Goal: Use online tool/utility: Utilize a website feature to perform a specific function

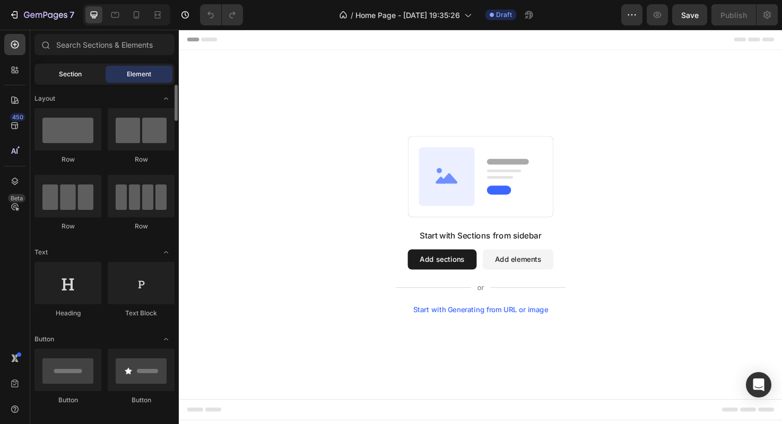
click at [94, 75] on div "Section" at bounding box center [70, 74] width 67 height 17
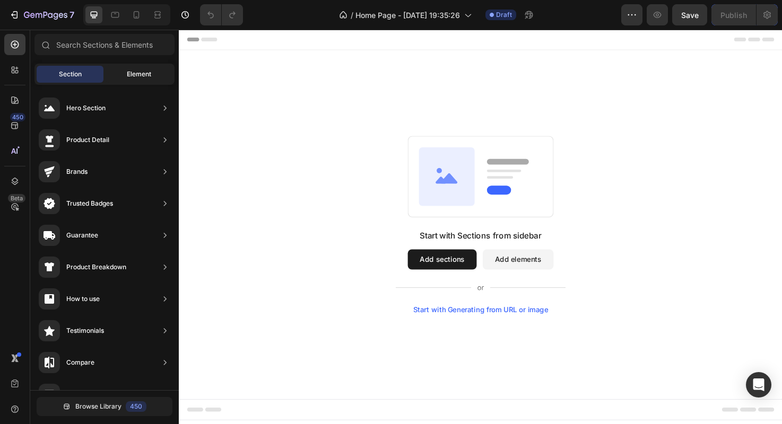
click at [128, 74] on span "Element" at bounding box center [139, 74] width 24 height 10
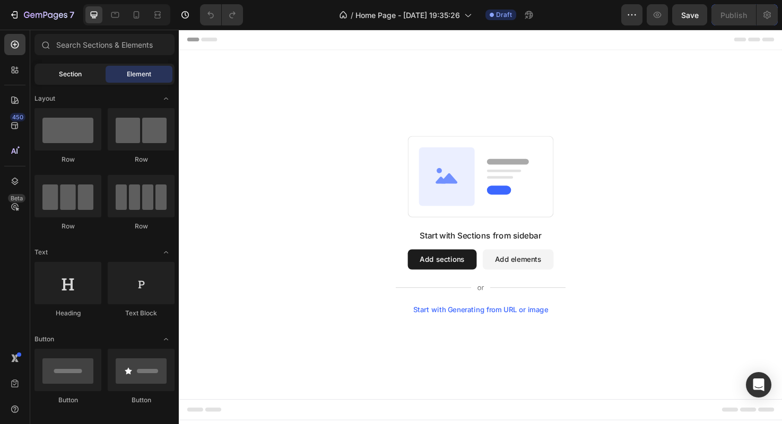
click at [89, 71] on div "Section" at bounding box center [70, 74] width 67 height 17
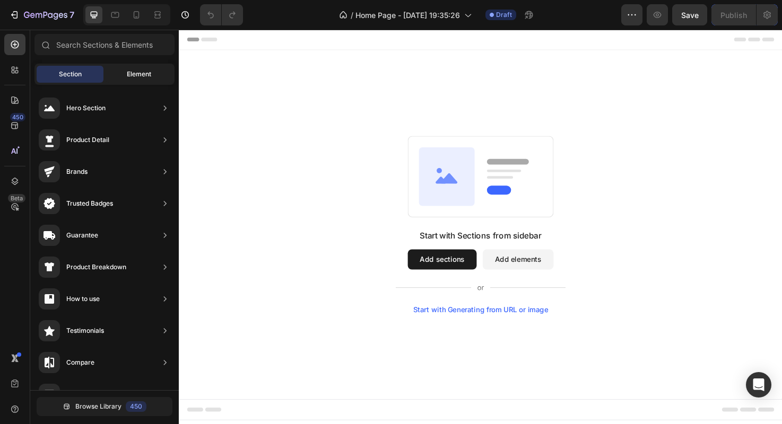
click at [115, 71] on div "Element" at bounding box center [139, 74] width 67 height 17
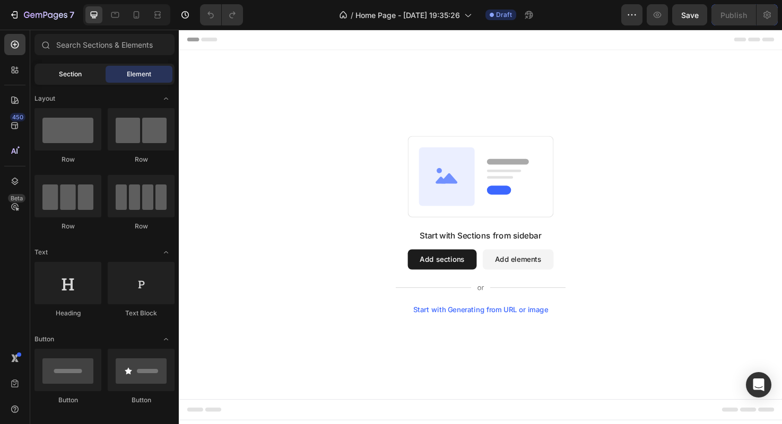
click at [94, 71] on div "Section" at bounding box center [70, 74] width 67 height 17
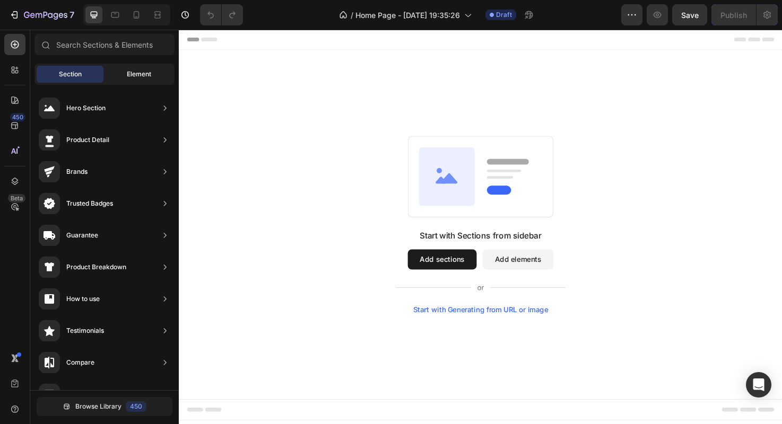
click at [114, 71] on div "Element" at bounding box center [139, 74] width 67 height 17
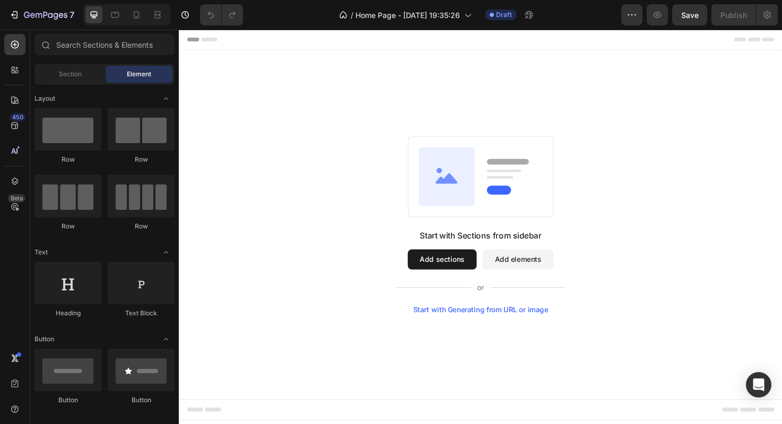
click at [97, 64] on div "Section Element" at bounding box center [104, 74] width 140 height 21
click at [99, 51] on input "text" at bounding box center [104, 44] width 140 height 21
click at [95, 58] on div at bounding box center [104, 46] width 148 height 25
click at [97, 42] on input "text" at bounding box center [104, 44] width 140 height 21
click at [107, 19] on div at bounding box center [115, 14] width 17 height 17
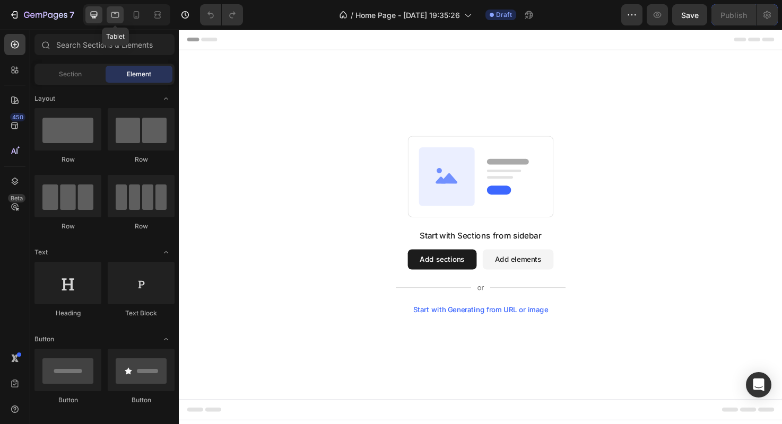
click at [109, 16] on div at bounding box center [115, 14] width 17 height 17
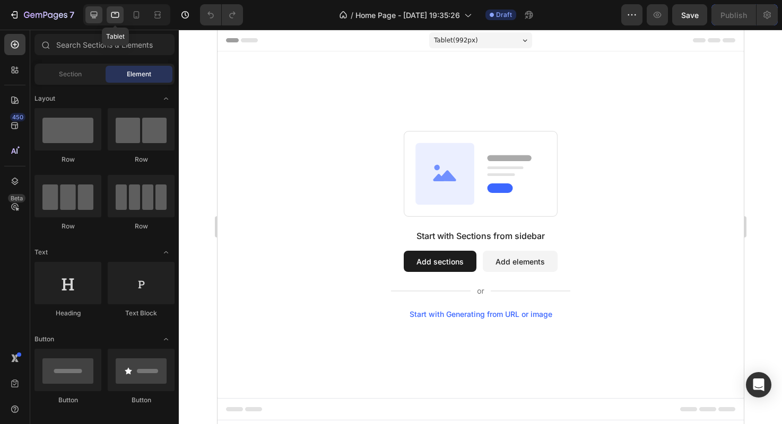
click at [99, 13] on div at bounding box center [93, 14] width 17 height 17
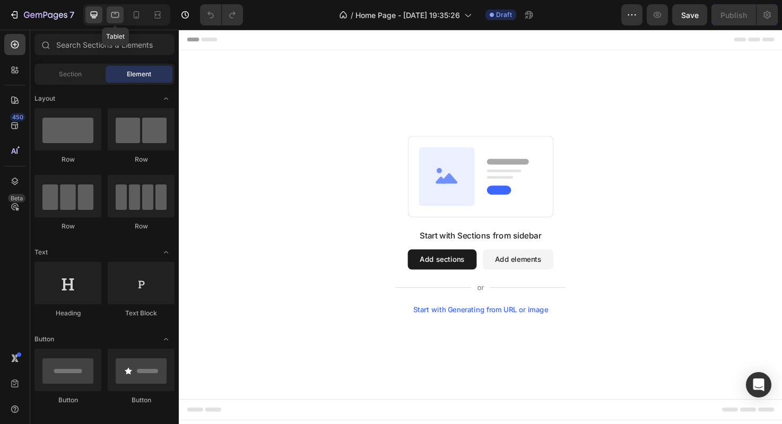
click at [119, 13] on icon at bounding box center [115, 15] width 11 height 11
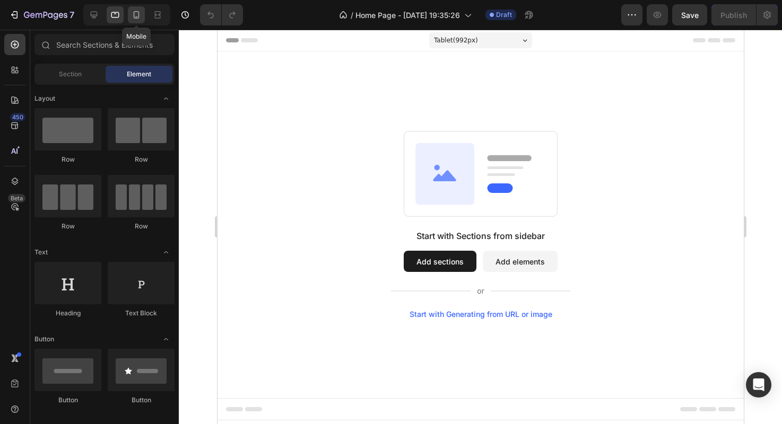
click at [133, 13] on icon at bounding box center [136, 15] width 11 height 11
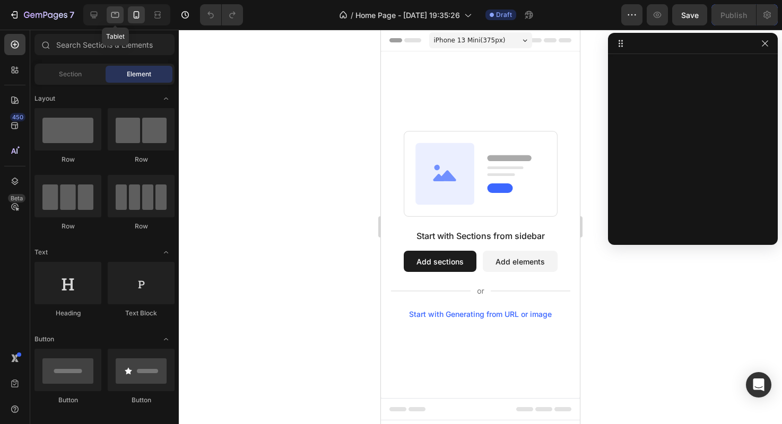
click at [117, 13] on icon at bounding box center [115, 15] width 11 height 11
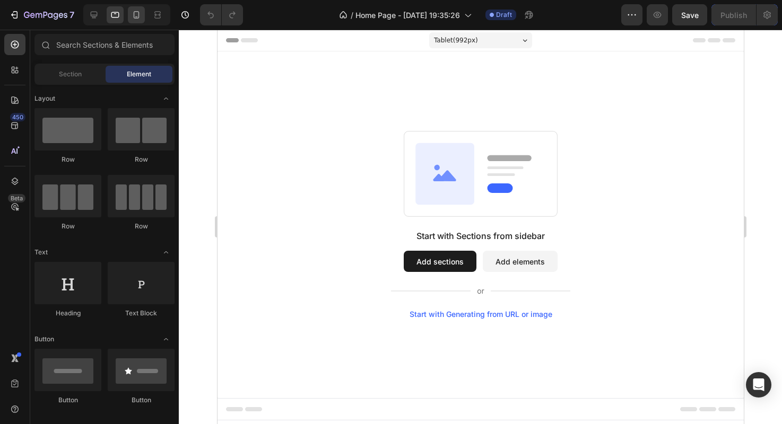
click at [134, 13] on icon at bounding box center [137, 14] width 6 height 7
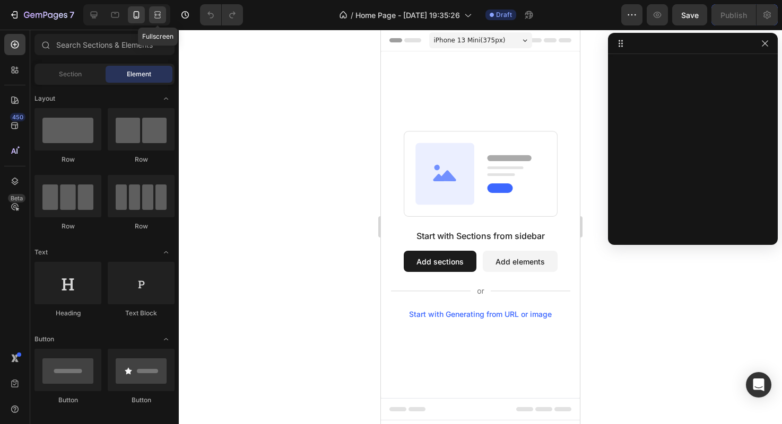
click at [150, 10] on div at bounding box center [157, 14] width 17 height 17
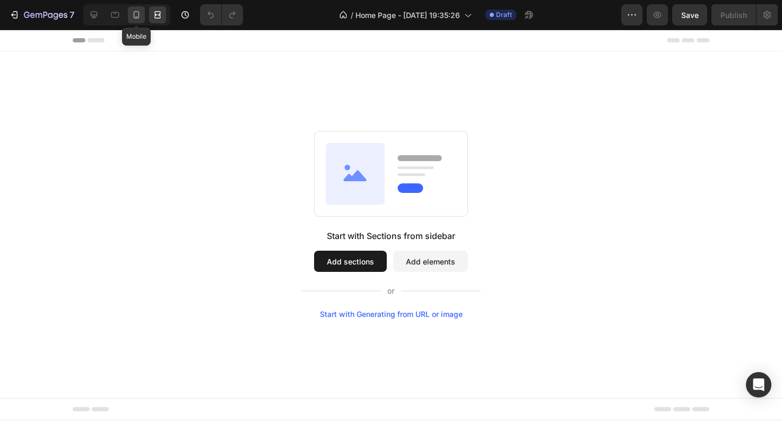
click at [128, 13] on div at bounding box center [136, 14] width 17 height 17
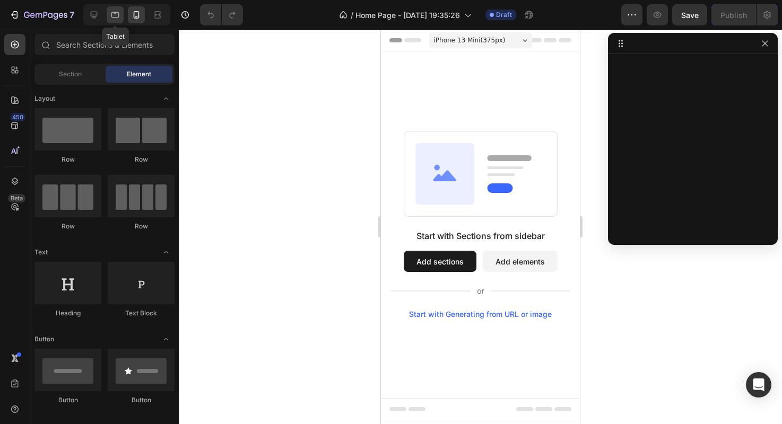
click at [118, 13] on icon at bounding box center [115, 15] width 8 height 6
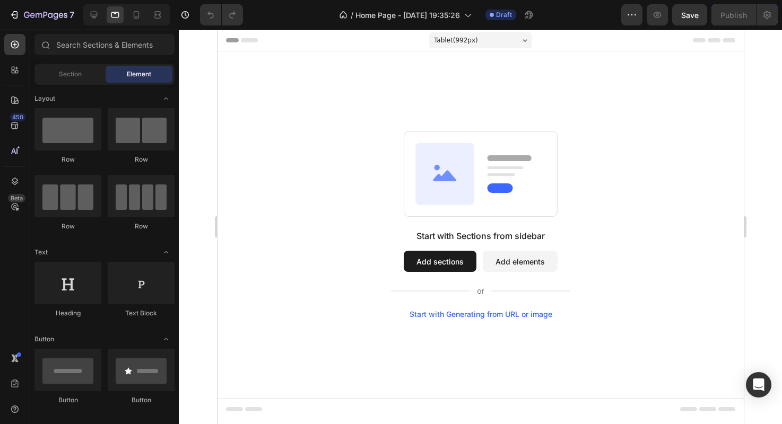
click at [82, 12] on div at bounding box center [124, 14] width 91 height 21
click at [94, 15] on icon at bounding box center [94, 15] width 7 height 7
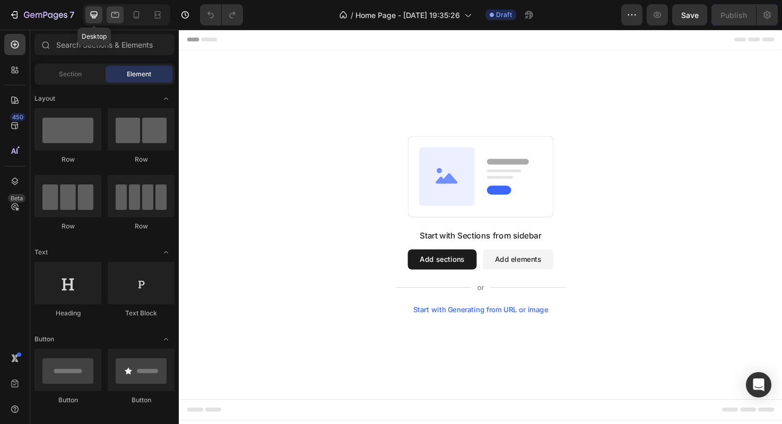
click at [112, 15] on icon at bounding box center [115, 15] width 11 height 11
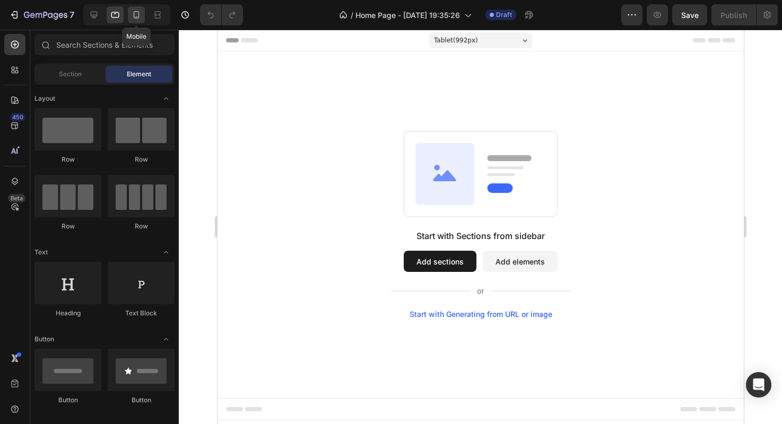
click at [139, 16] on icon at bounding box center [136, 15] width 11 height 11
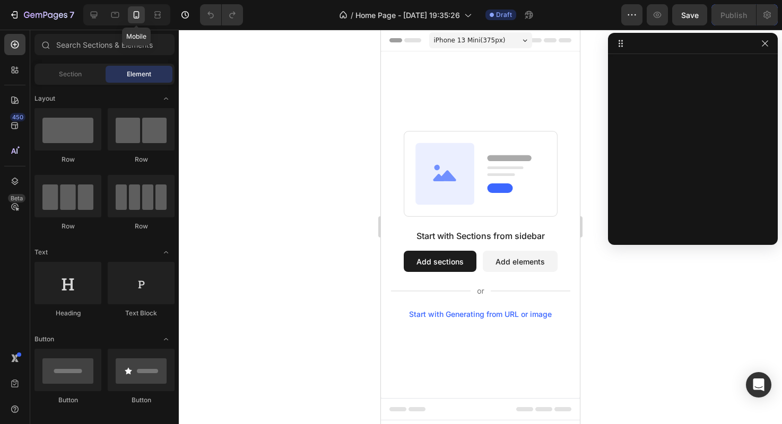
click at [126, 13] on div "Mobile" at bounding box center [126, 14] width 87 height 21
click at [115, 13] on icon at bounding box center [115, 15] width 8 height 6
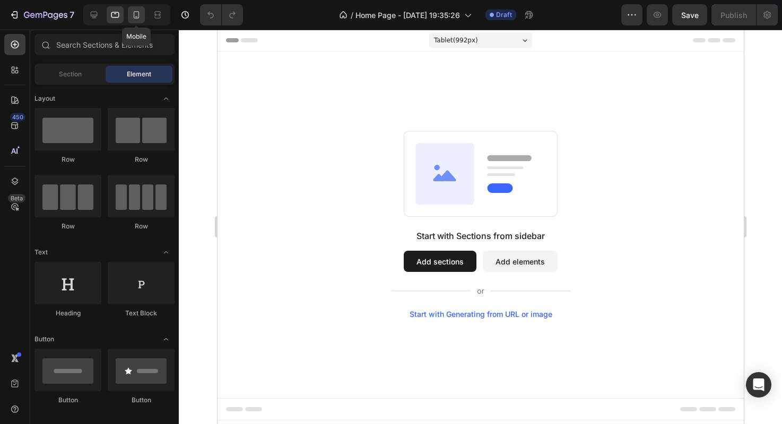
click at [130, 14] on div at bounding box center [136, 14] width 17 height 17
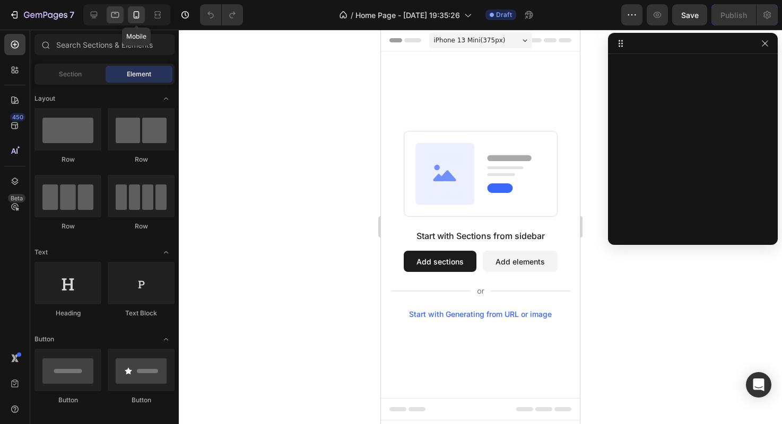
click at [120, 14] on div at bounding box center [115, 14] width 17 height 17
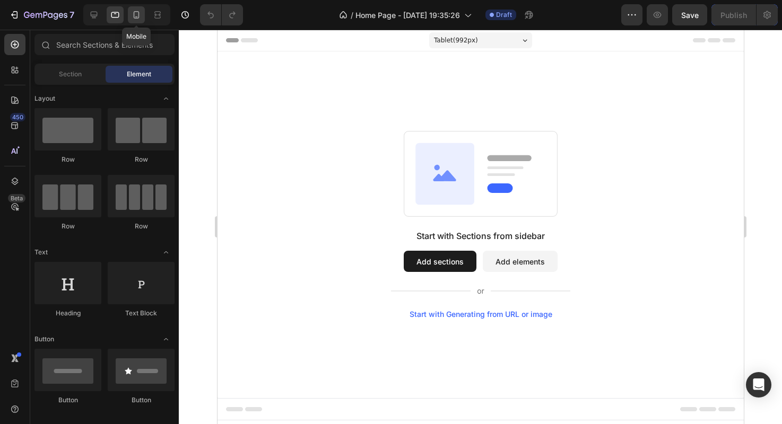
click at [133, 14] on icon at bounding box center [136, 15] width 11 height 11
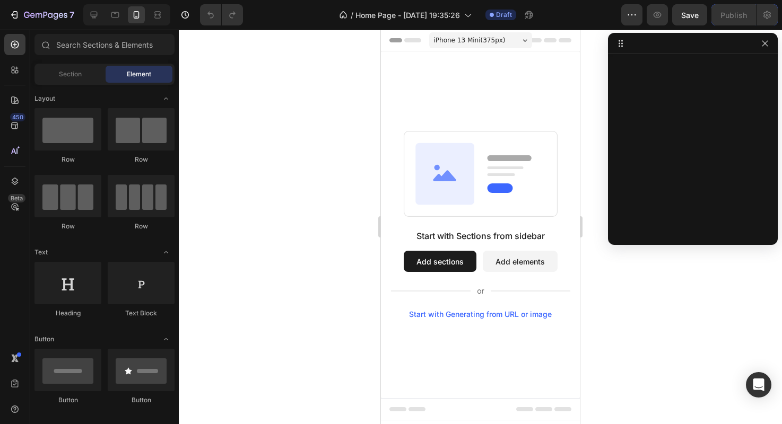
click at [126, 13] on div at bounding box center [126, 14] width 87 height 21
click at [121, 13] on div at bounding box center [115, 14] width 17 height 17
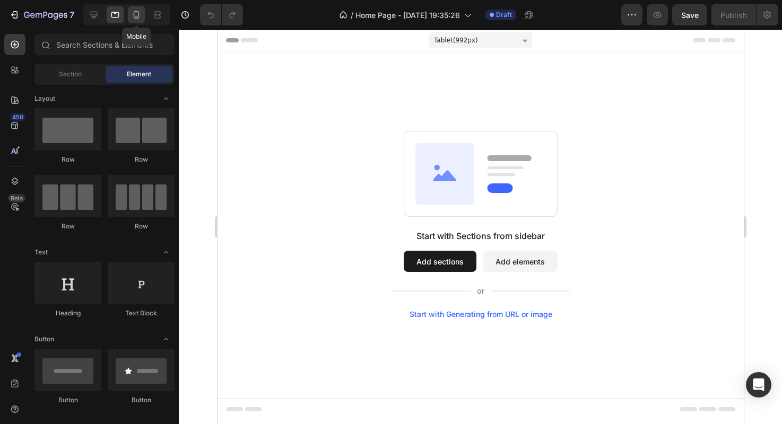
click at [129, 13] on div at bounding box center [136, 14] width 17 height 17
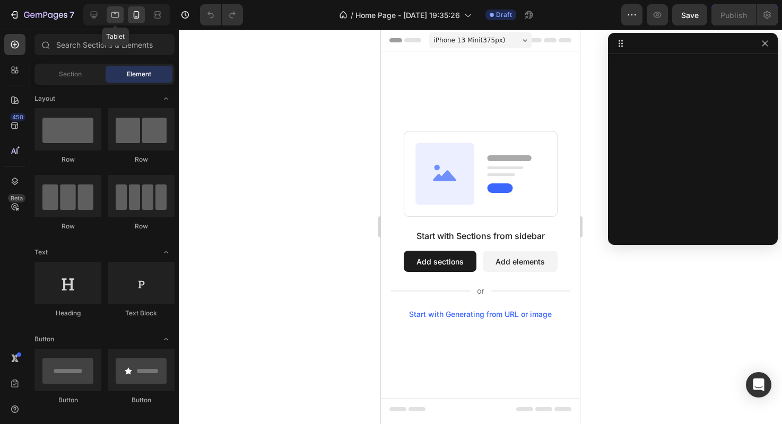
click at [118, 13] on icon at bounding box center [115, 15] width 11 height 11
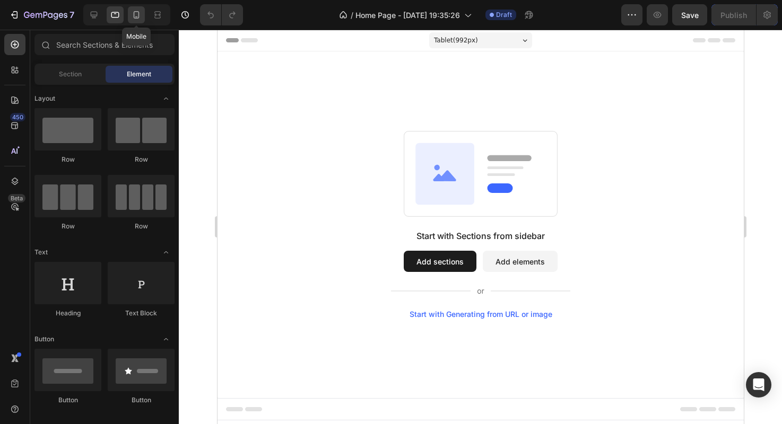
click at [135, 14] on icon at bounding box center [136, 15] width 11 height 11
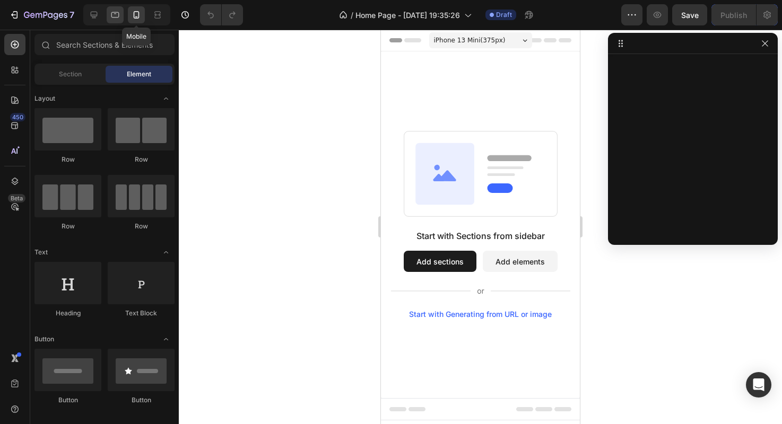
click at [115, 15] on icon at bounding box center [115, 15] width 11 height 11
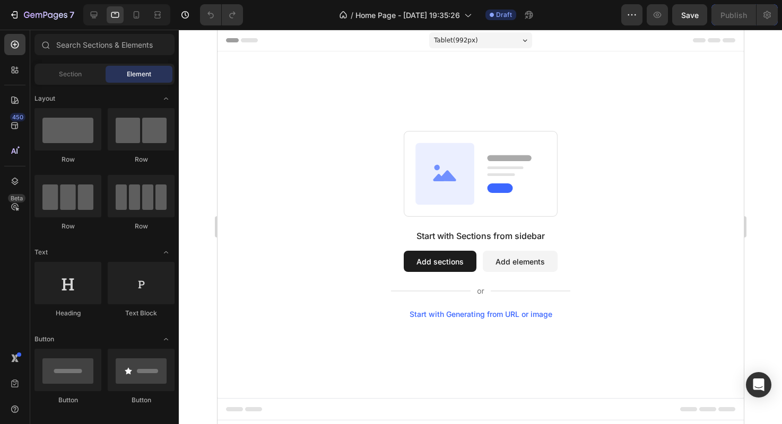
click at [124, 16] on div at bounding box center [126, 14] width 87 height 21
click at [130, 16] on div at bounding box center [136, 14] width 17 height 17
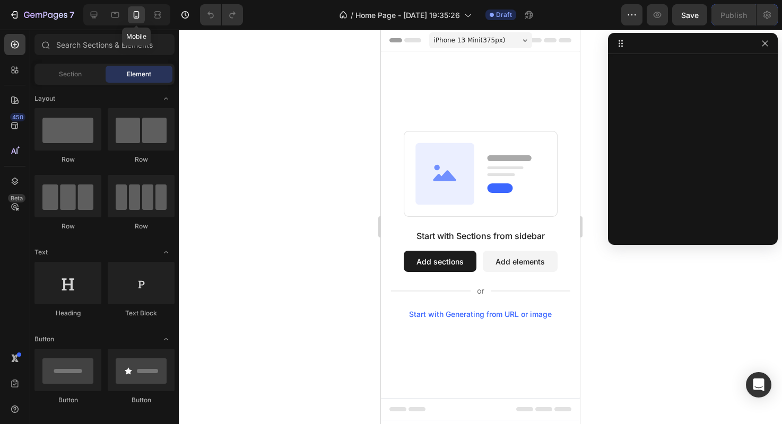
click at [130, 16] on div at bounding box center [136, 14] width 17 height 17
click at [135, 17] on icon at bounding box center [136, 15] width 11 height 11
click at [136, 20] on div at bounding box center [136, 14] width 17 height 17
click at [136, 22] on div at bounding box center [136, 14] width 17 height 17
click at [137, 19] on icon at bounding box center [136, 15] width 11 height 11
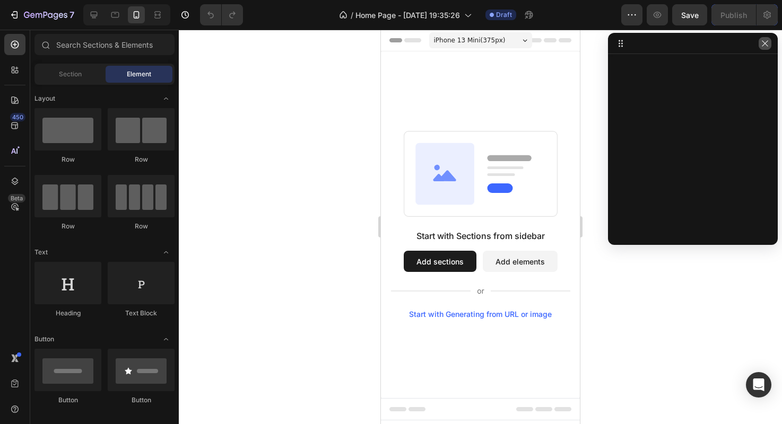
click at [759, 42] on button "button" at bounding box center [764, 43] width 13 height 13
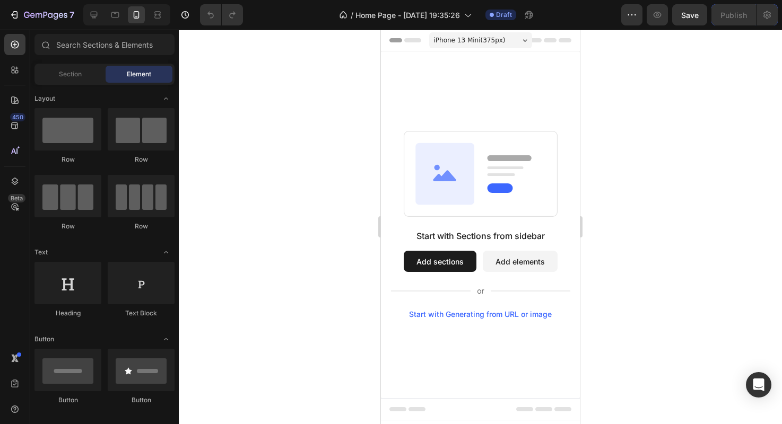
drag, startPoint x: 481, startPoint y: 232, endPoint x: 550, endPoint y: 323, distance: 114.7
click at [550, 323] on div "Start with Sections from sidebar Add sections Add elements Start with Generatin…" at bounding box center [480, 224] width 199 height 347
click at [516, 40] on div "iPhone 13 Mini ( 375 px)" at bounding box center [480, 40] width 103 height 16
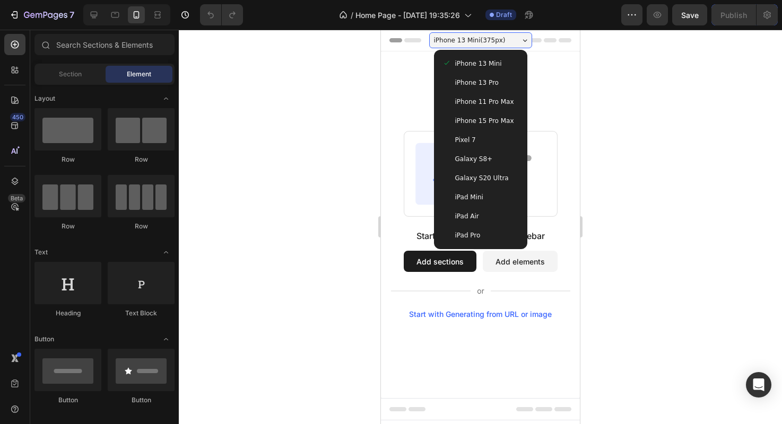
click at [516, 40] on div "iPhone 13 Mini ( 375 px)" at bounding box center [480, 40] width 103 height 16
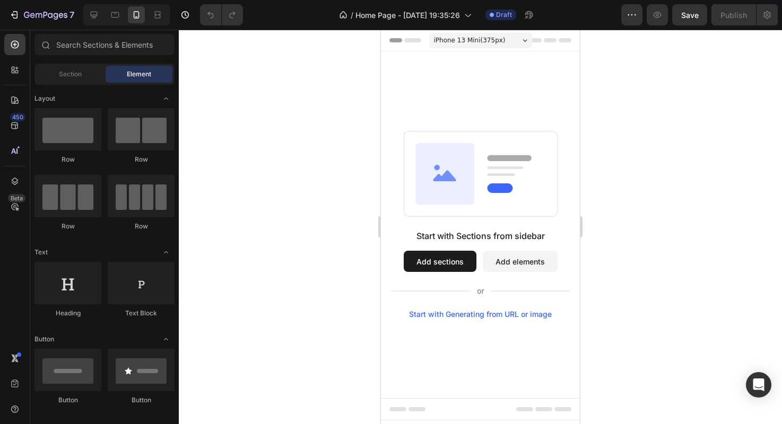
click at [471, 68] on div "Start with Sections from sidebar Add sections Add elements Start with Generatin…" at bounding box center [480, 224] width 199 height 347
click at [474, 38] on span "iPhone 13 Mini ( 375 px)" at bounding box center [470, 40] width 72 height 11
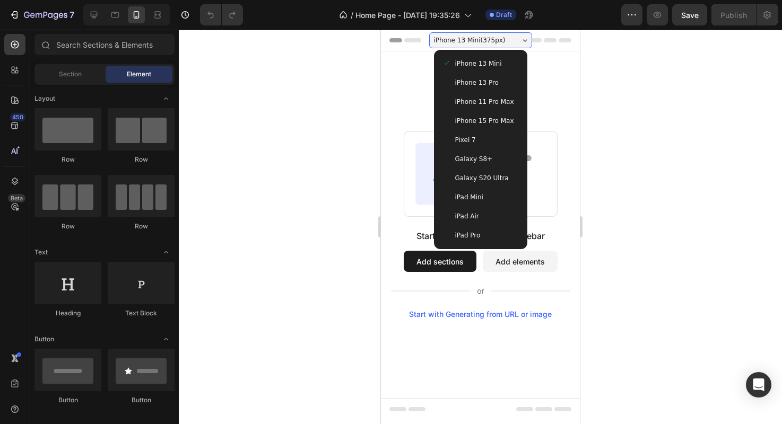
click at [467, 99] on span "iPhone 11 Pro Max" at bounding box center [484, 102] width 59 height 11
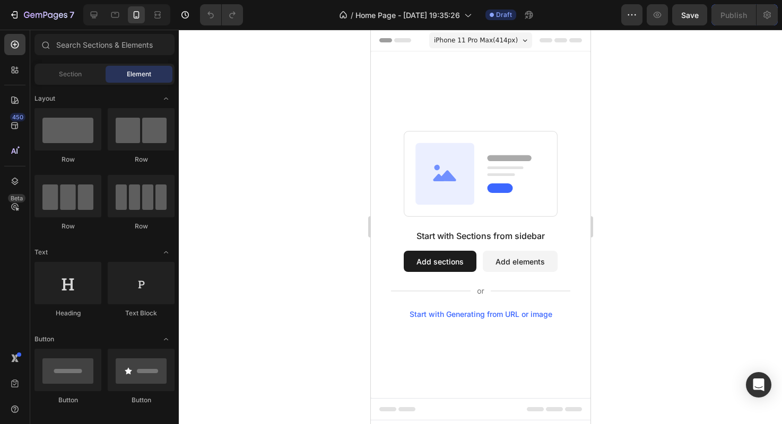
click at [469, 41] on span "iPhone 11 Pro Max ( 414 px)" at bounding box center [475, 40] width 84 height 11
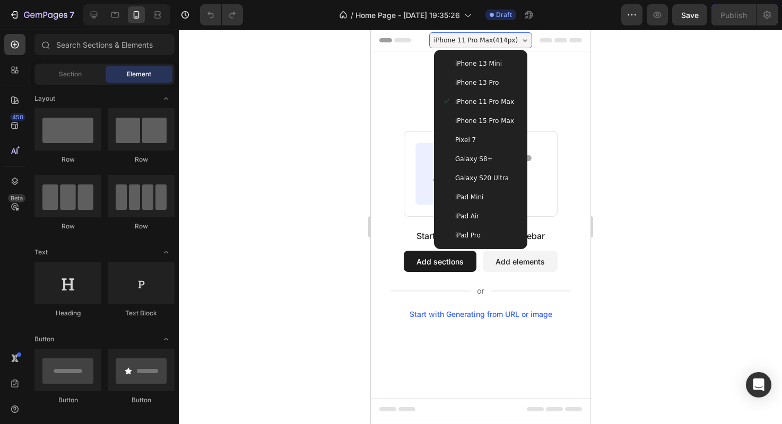
click at [463, 58] on span "iPhone 13 Mini" at bounding box center [477, 63] width 47 height 11
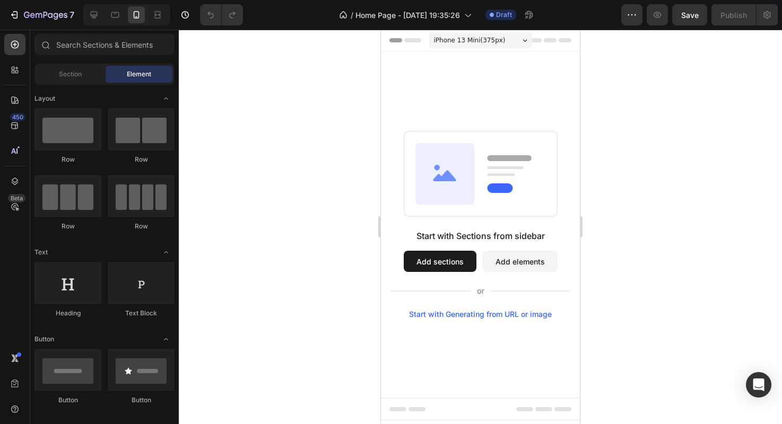
click at [460, 45] on span "iPhone 13 Mini ( 375 px)" at bounding box center [470, 40] width 72 height 11
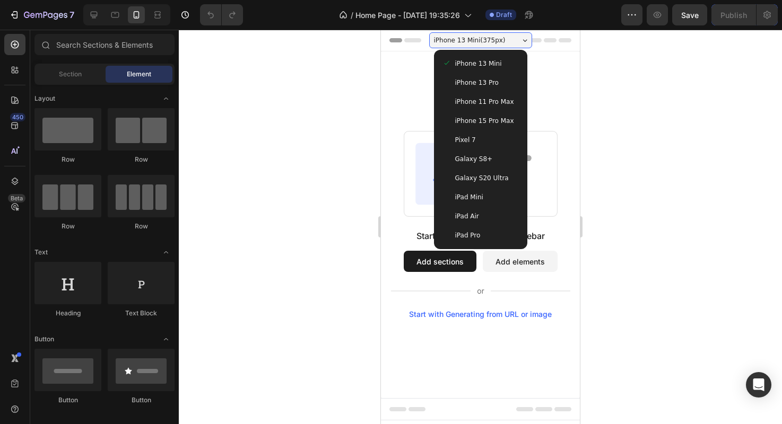
click at [460, 66] on span "iPhone 13 Mini" at bounding box center [478, 63] width 47 height 11
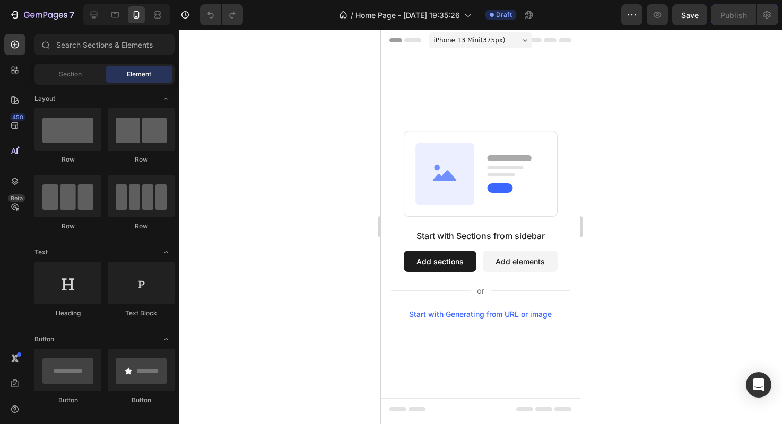
click at [460, 44] on span "iPhone 13 Mini ( 375 px)" at bounding box center [470, 40] width 72 height 11
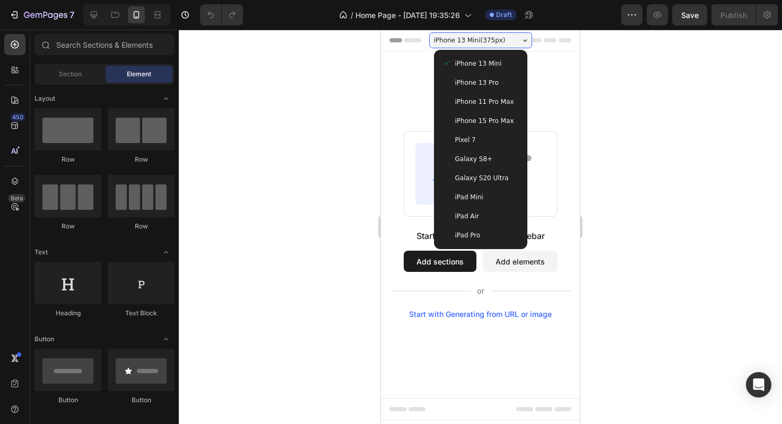
click at [460, 85] on span "iPhone 13 Pro" at bounding box center [476, 82] width 43 height 11
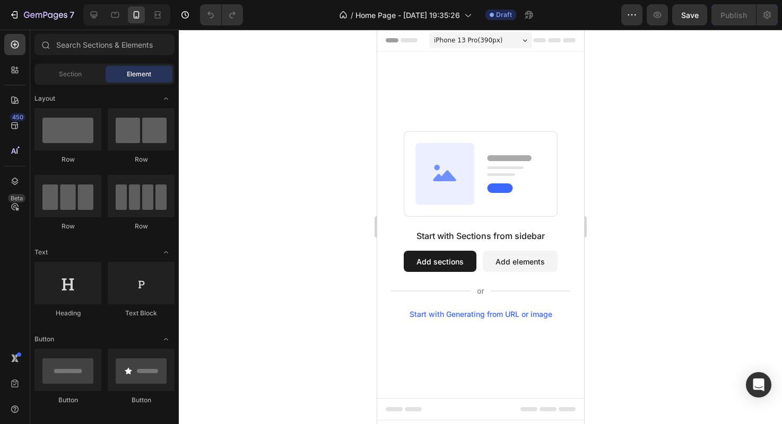
click at [444, 65] on div "Start with Sections from sidebar Add sections Add elements Start with Generatin…" at bounding box center [480, 224] width 207 height 347
click at [448, 33] on div "iPhone 13 Pro ( 390 px)" at bounding box center [479, 40] width 103 height 16
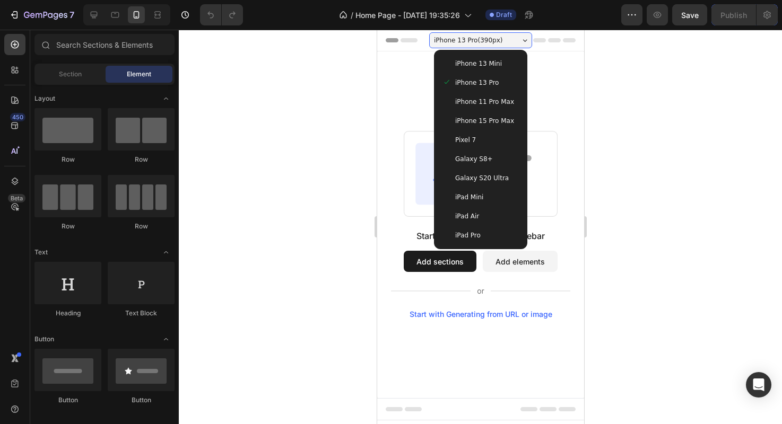
click at [407, 59] on div "Start with Sections from sidebar Add sections Add elements Start with Generatin…" at bounding box center [480, 224] width 207 height 347
